Goal: Task Accomplishment & Management: Complete application form

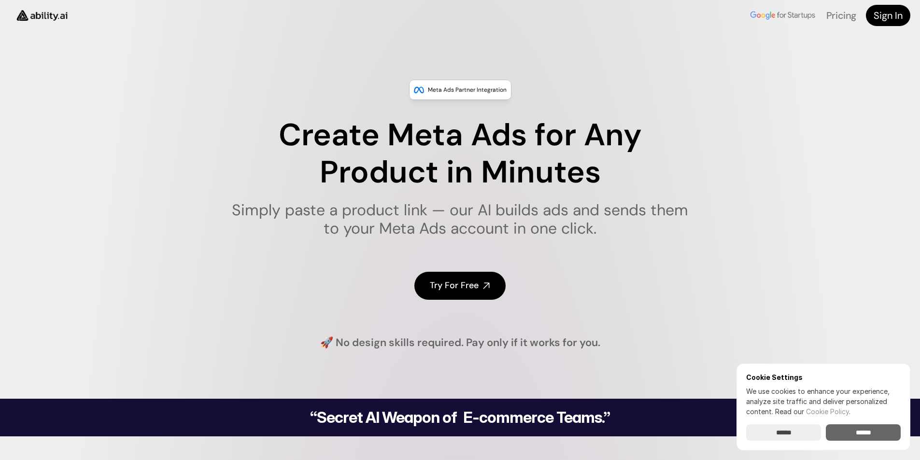
click at [862, 432] on input "******" at bounding box center [863, 433] width 75 height 16
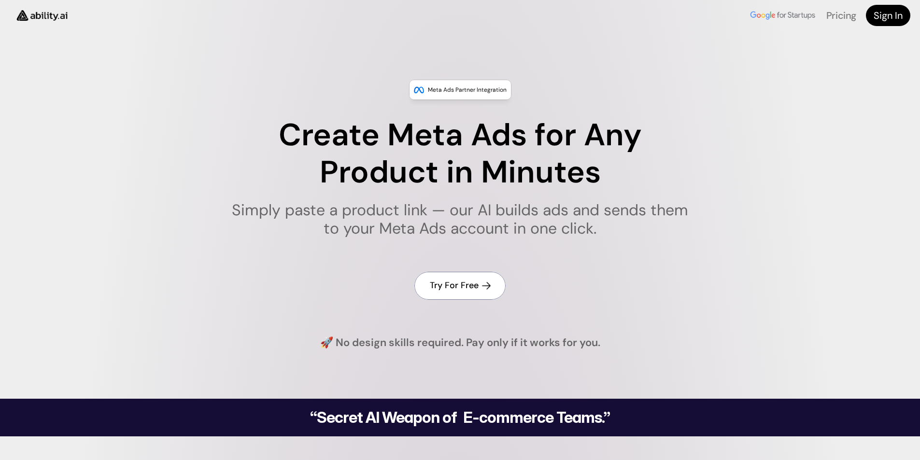
click at [456, 288] on h4 "Try For Free" at bounding box center [454, 286] width 49 height 12
